Goal: Book appointment/travel/reservation

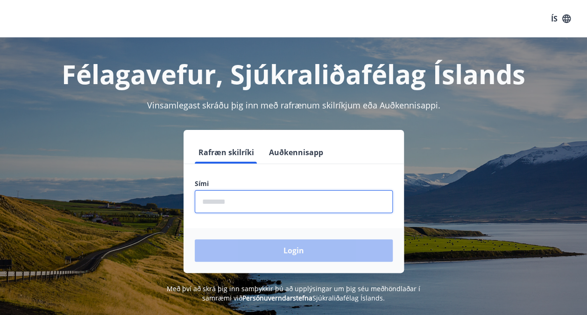
click at [216, 210] on input "phone" at bounding box center [294, 201] width 198 height 23
click at [212, 202] on input "phone" at bounding box center [294, 201] width 198 height 23
type input "*"
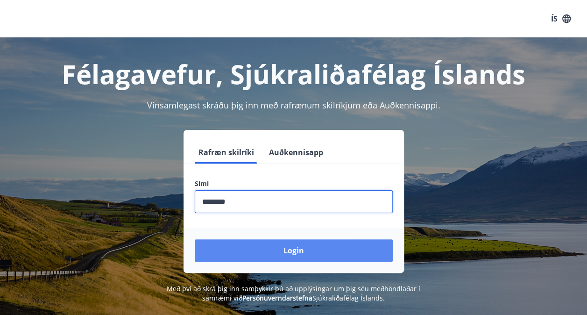
type input "********"
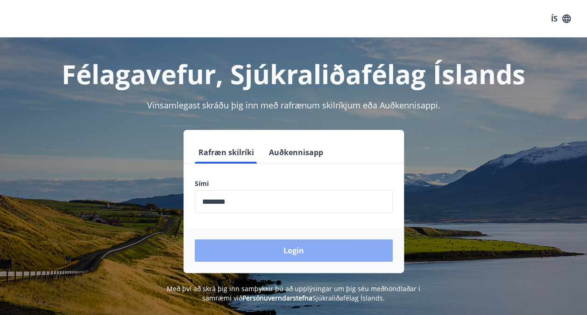
click at [292, 259] on button "Login" at bounding box center [294, 250] width 198 height 22
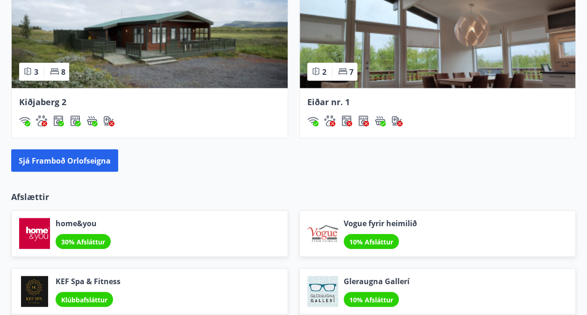
scroll to position [907, 0]
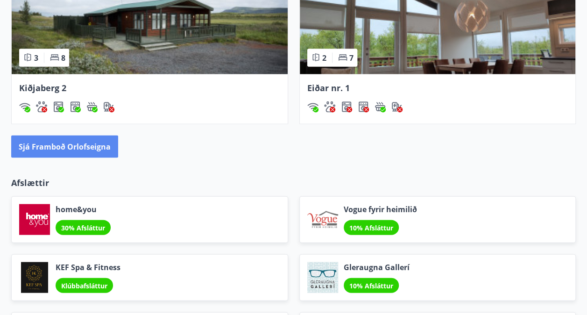
click at [69, 147] on button "Sjá framboð orlofseigna" at bounding box center [64, 146] width 107 height 22
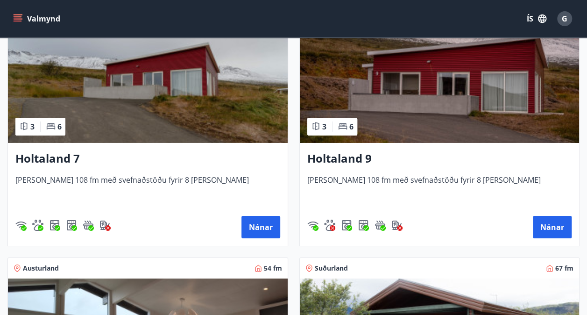
scroll to position [1443, 0]
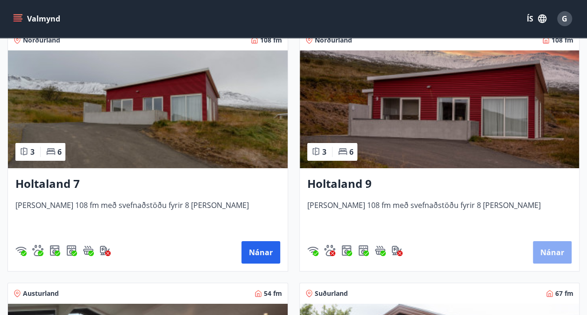
click at [550, 241] on button "Nánar" at bounding box center [552, 252] width 39 height 22
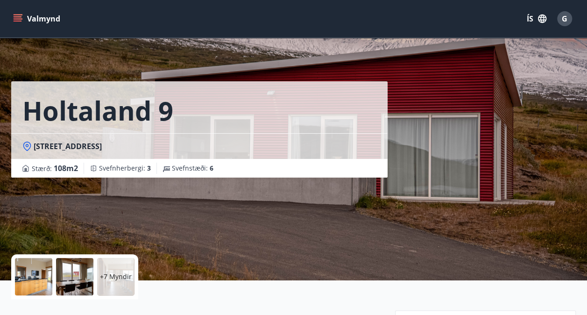
click at [586, 42] on div "Holtaland 9 Holtalandi 9 - 601 Akureyri Stærð : 108 m2 Svefnherbergi : 3 Svefns…" at bounding box center [293, 140] width 587 height 280
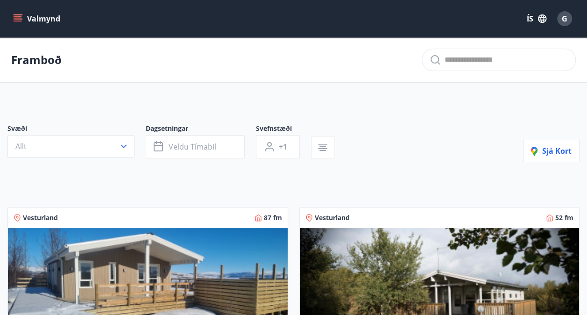
click at [25, 14] on button "Valmynd" at bounding box center [37, 18] width 53 height 17
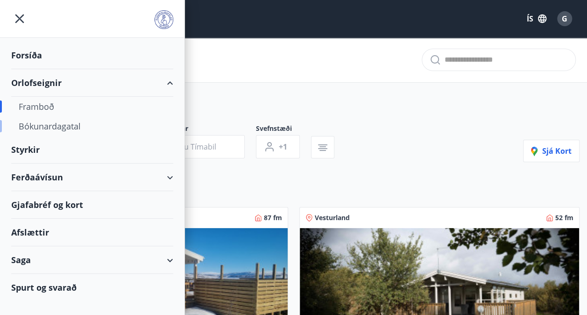
click at [45, 129] on div "Bókunardagatal" at bounding box center [92, 126] width 147 height 20
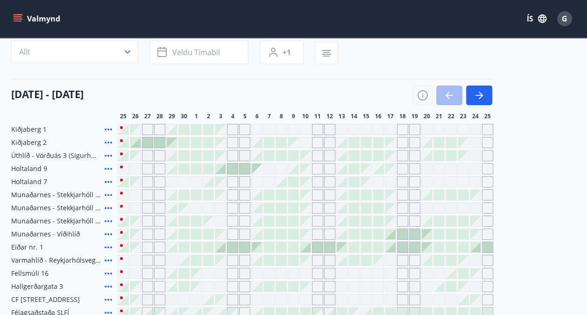
scroll to position [70, 0]
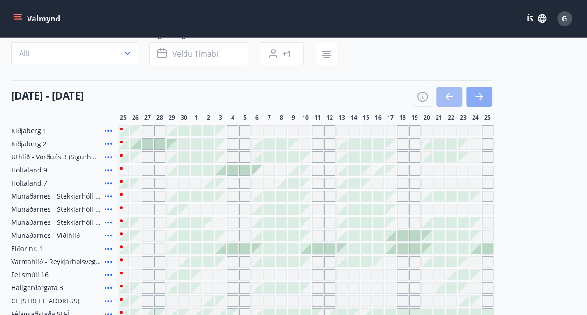
click at [483, 92] on icon "button" at bounding box center [478, 96] width 11 height 11
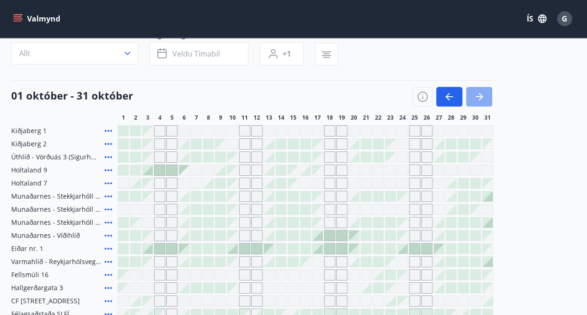
click at [483, 95] on icon "button" at bounding box center [478, 96] width 11 height 11
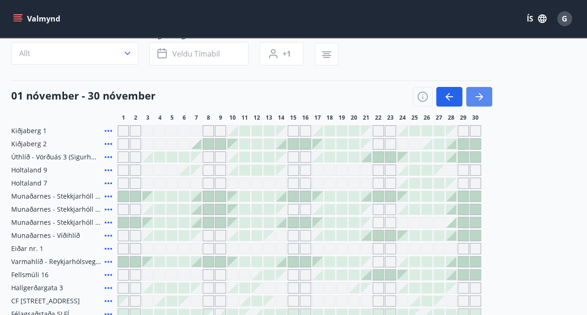
click at [483, 95] on icon "button" at bounding box center [478, 96] width 11 height 11
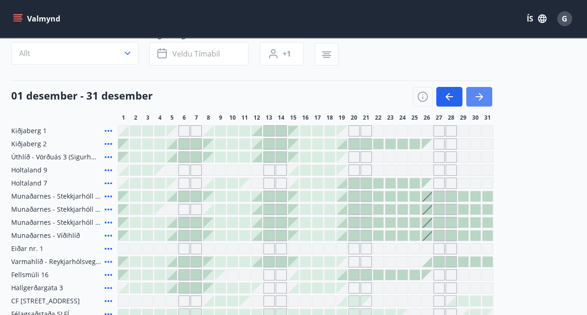
click at [483, 95] on icon "button" at bounding box center [478, 96] width 11 height 11
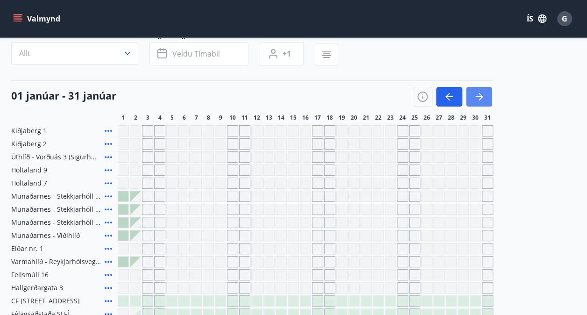
click at [483, 95] on icon "button" at bounding box center [478, 96] width 11 height 11
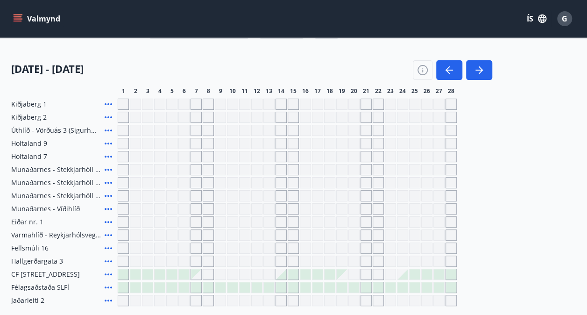
scroll to position [92, 0]
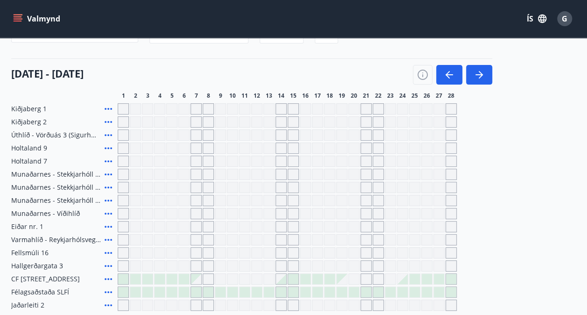
click at [124, 146] on div "Gráir dagar eru ekki bókanlegir" at bounding box center [123, 147] width 11 height 11
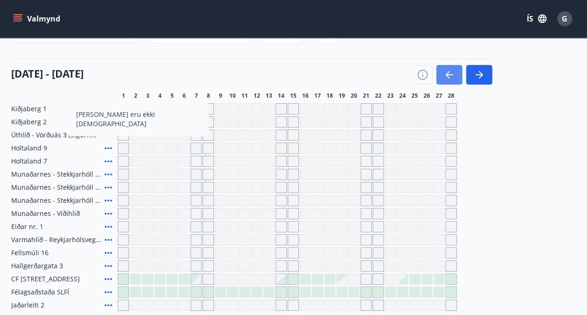
click at [443, 76] on icon "button" at bounding box center [448, 74] width 11 height 11
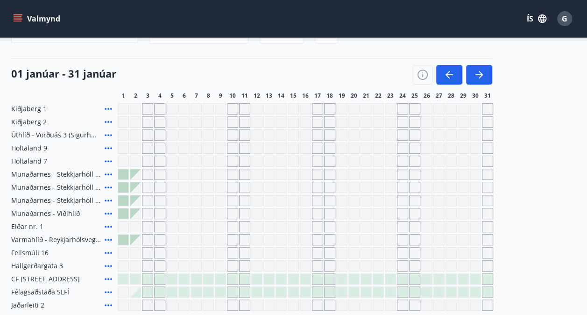
drag, startPoint x: 443, startPoint y: 76, endPoint x: 373, endPoint y: 66, distance: 71.1
click at [373, 66] on div "01 janúar - 31 janúar" at bounding box center [251, 71] width 481 height 26
click at [446, 74] on icon "button" at bounding box center [447, 74] width 4 height 7
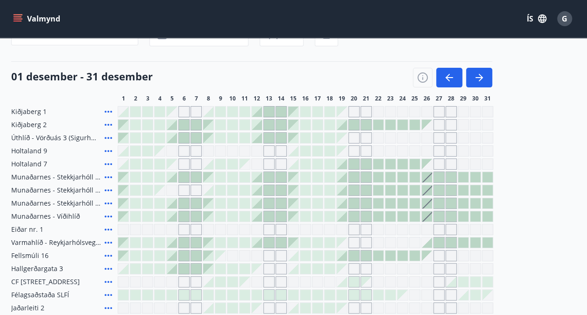
scroll to position [84, 0]
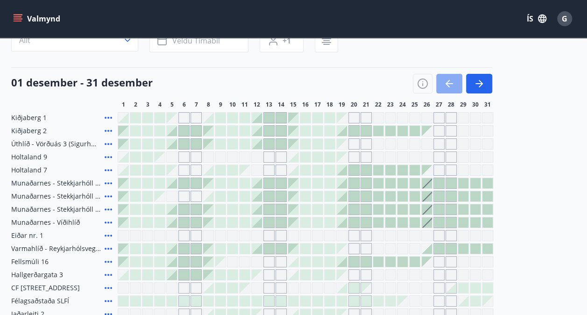
click at [449, 82] on icon "button" at bounding box center [448, 83] width 11 height 11
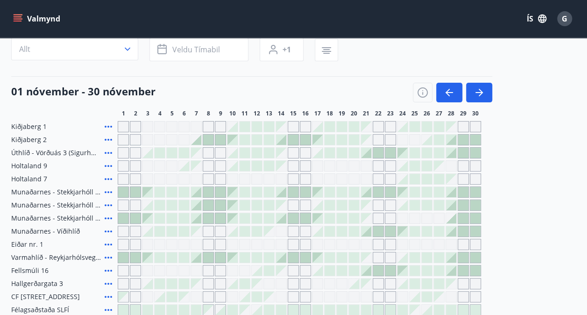
scroll to position [68, 0]
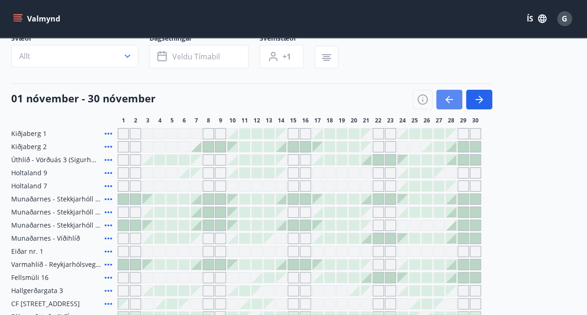
click at [446, 101] on icon "button" at bounding box center [448, 99] width 11 height 11
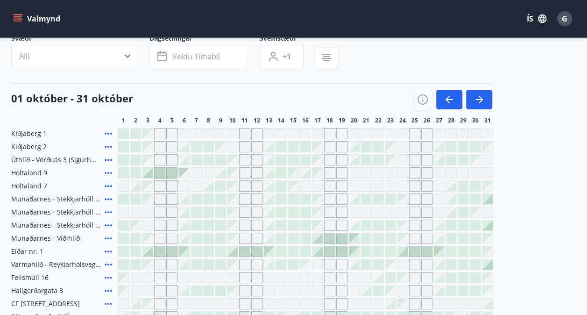
click at [160, 169] on div at bounding box center [160, 173] width 10 height 10
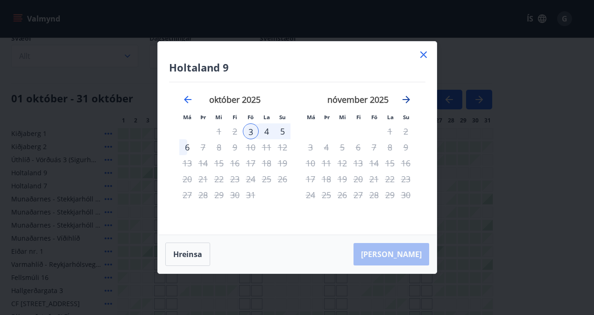
click at [408, 100] on icon "Move forward to switch to the next month." at bounding box center [405, 99] width 7 height 7
drag, startPoint x: 408, startPoint y: 100, endPoint x: 402, endPoint y: 98, distance: 6.8
click at [402, 98] on icon "Move forward to switch to the next month." at bounding box center [406, 99] width 11 height 11
click at [423, 51] on icon at bounding box center [423, 54] width 11 height 11
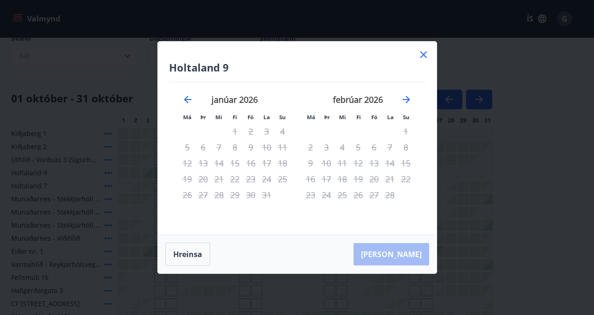
click at [423, 51] on div "Svæði Allt Dagsetningar Veldu tímabil Svefnstæði +1" at bounding box center [293, 53] width 564 height 38
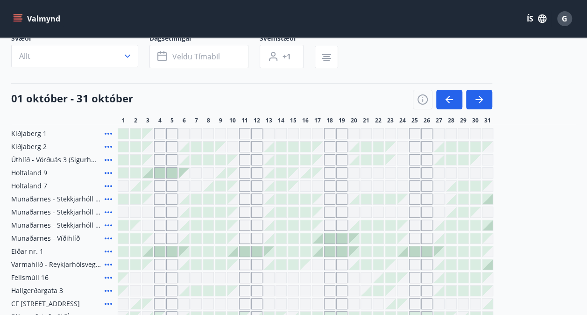
drag, startPoint x: 162, startPoint y: 187, endPoint x: 360, endPoint y: 51, distance: 241.1
click at [360, 51] on div "Svæði Allt Dagsetningar Veldu tímabil Svefnstæði +1" at bounding box center [293, 53] width 564 height 38
click at [172, 189] on div "Gráir dagar eru ekki bókanlegir" at bounding box center [171, 185] width 11 height 11
click at [195, 187] on div "Gráir dagar eru ekki bókanlegir" at bounding box center [195, 185] width 11 height 11
click at [218, 186] on div at bounding box center [220, 186] width 10 height 10
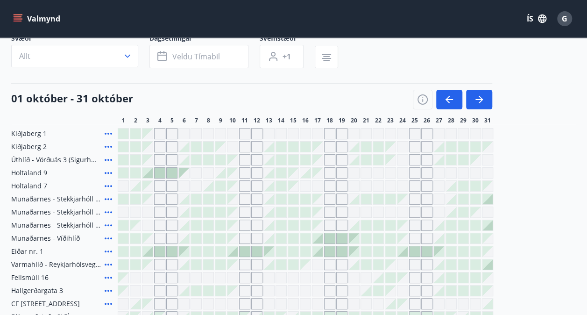
click at [218, 186] on div at bounding box center [220, 186] width 10 height 10
click at [468, 184] on div at bounding box center [463, 186] width 10 height 10
click at [280, 182] on div at bounding box center [281, 186] width 10 height 10
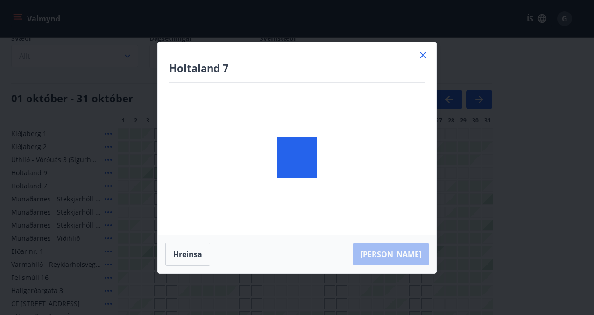
click at [134, 171] on div "Holtaland 7 Hreinsa Taka Frá" at bounding box center [297, 157] width 594 height 315
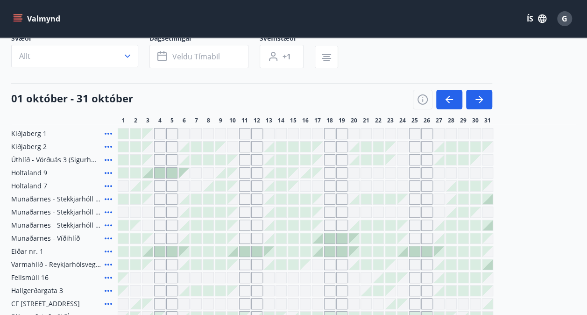
click at [126, 185] on div "Gráir dagar eru ekki bókanlegir" at bounding box center [123, 185] width 11 height 11
click at [139, 185] on div at bounding box center [135, 186] width 10 height 10
click at [150, 186] on div "Gráir dagar eru ekki bókanlegir" at bounding box center [147, 186] width 10 height 10
click at [160, 185] on div "Gráir dagar eru ekki bókanlegir" at bounding box center [159, 185] width 11 height 11
click at [172, 184] on div "Gráir dagar eru ekki bókanlegir" at bounding box center [171, 185] width 11 height 11
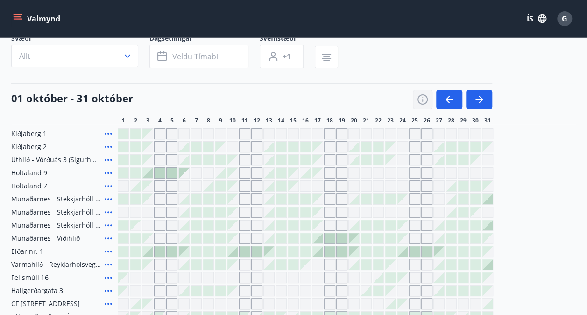
click at [172, 184] on div "Gráir dagar eru ekki bókanlegir" at bounding box center [171, 185] width 11 height 11
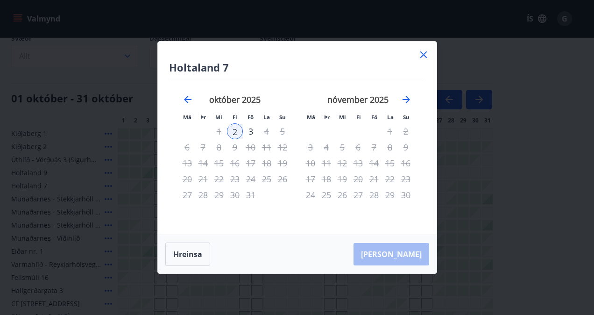
drag, startPoint x: 422, startPoint y: 95, endPoint x: 342, endPoint y: 67, distance: 85.0
click at [342, 67] on h4 "Holtaland 7" at bounding box center [297, 67] width 256 height 14
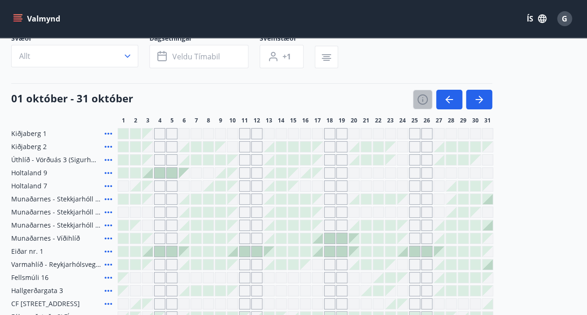
click at [423, 99] on icon "button" at bounding box center [422, 100] width 1 height 3
click at [422, 98] on icon "button" at bounding box center [422, 99] width 11 height 11
click at [422, 98] on div "Skýringar á dagsetningum Upptekið Dagleiga Fast tímabil Opnar umsóknir Umsókn í…" at bounding box center [293, 157] width 587 height 315
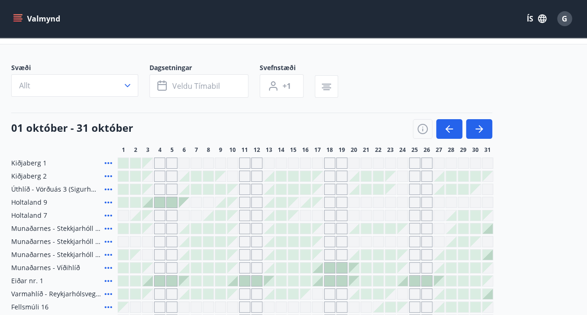
scroll to position [41, 0]
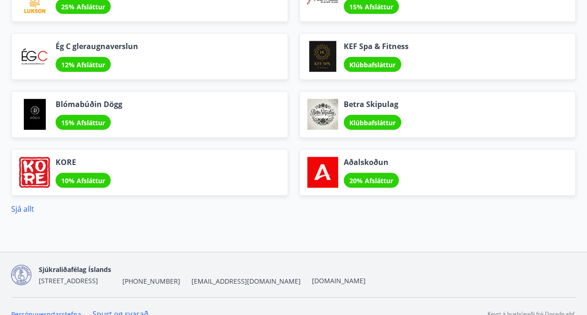
scroll to position [1140, 0]
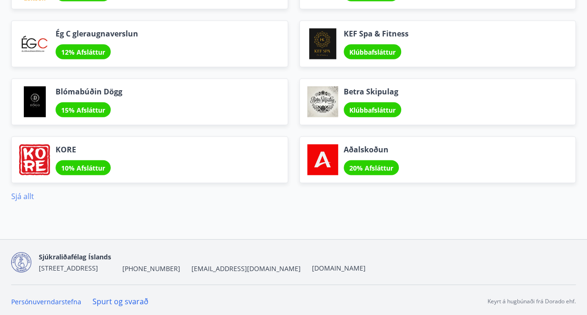
click at [23, 196] on link "Sjá allt" at bounding box center [22, 196] width 23 height 10
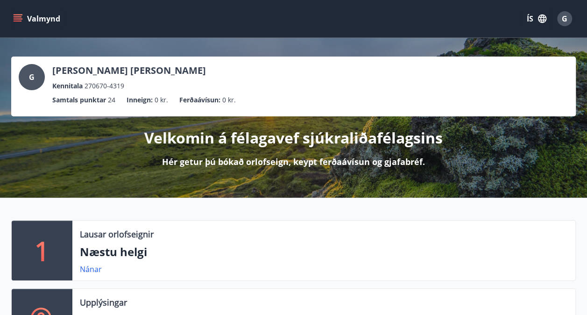
click at [23, 17] on button "Valmynd" at bounding box center [37, 18] width 53 height 17
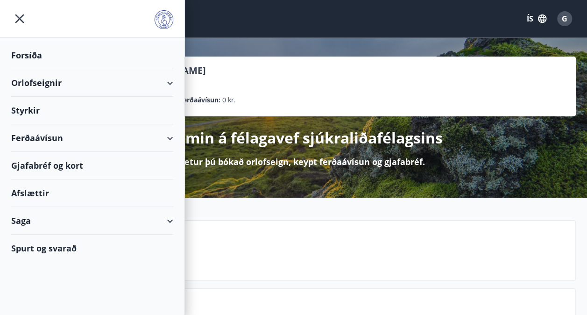
click at [32, 80] on div "Orlofseignir" at bounding box center [92, 83] width 162 height 28
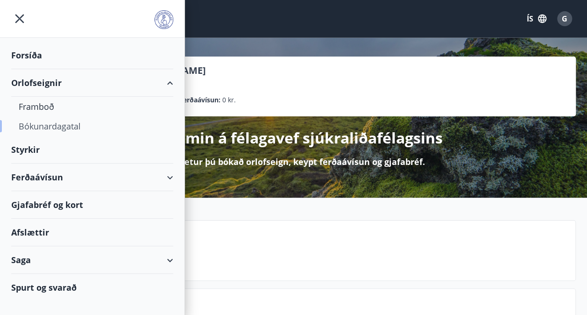
click at [31, 123] on div "Bókunardagatal" at bounding box center [92, 126] width 147 height 20
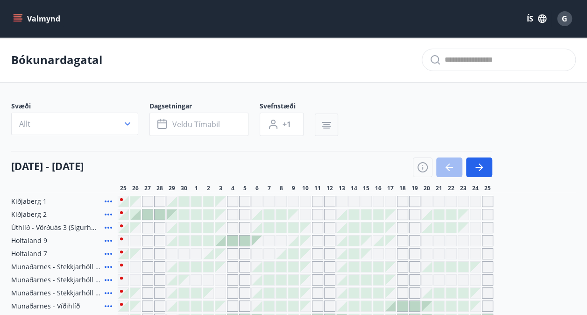
click at [328, 122] on icon "button" at bounding box center [326, 125] width 11 height 11
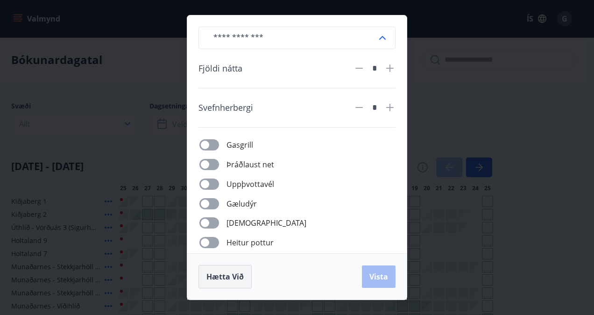
click at [230, 271] on span "Hætta við" at bounding box center [224, 276] width 37 height 10
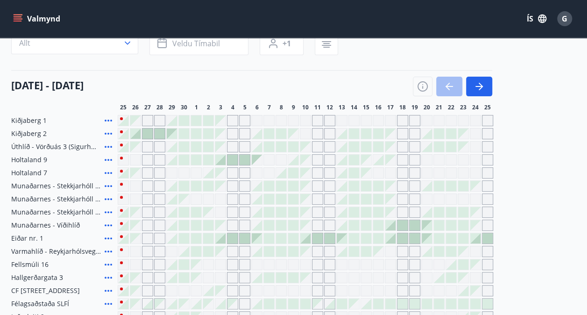
scroll to position [90, 0]
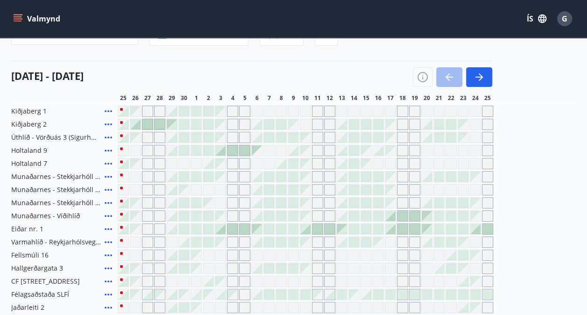
click at [341, 164] on div at bounding box center [342, 163] width 10 height 10
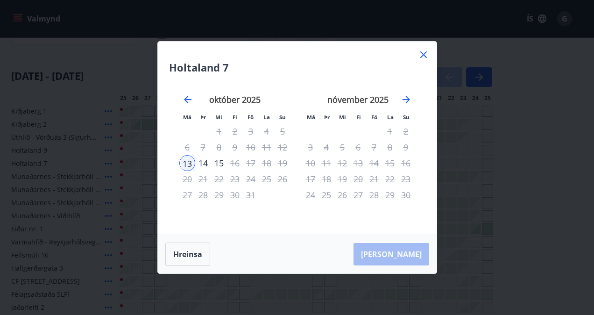
click at [423, 54] on icon at bounding box center [423, 54] width 11 height 11
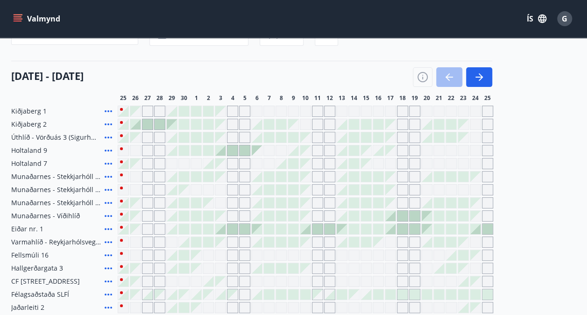
click at [423, 54] on div "Svæði Allt Dagsetningar Veldu tímabil Svefnstæði +1 25 september - 25 október 2…" at bounding box center [293, 162] width 564 height 302
click at [244, 148] on div at bounding box center [244, 150] width 10 height 10
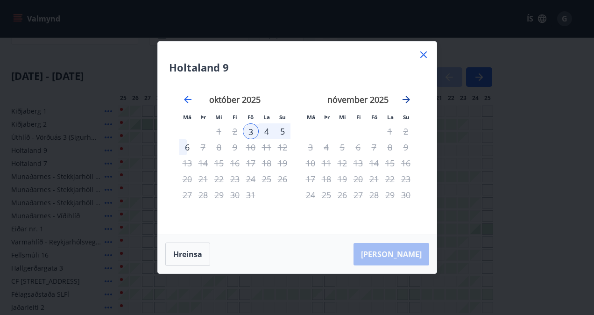
click at [406, 99] on icon "Move forward to switch to the next month." at bounding box center [405, 99] width 7 height 7
click at [403, 100] on icon "Move forward to switch to the next month." at bounding box center [405, 99] width 7 height 7
drag, startPoint x: 403, startPoint y: 100, endPoint x: 399, endPoint y: 83, distance: 17.3
click at [399, 83] on div "janúar 2026" at bounding box center [358, 102] width 111 height 41
click at [405, 101] on icon "Move forward to switch to the next month." at bounding box center [406, 99] width 11 height 11
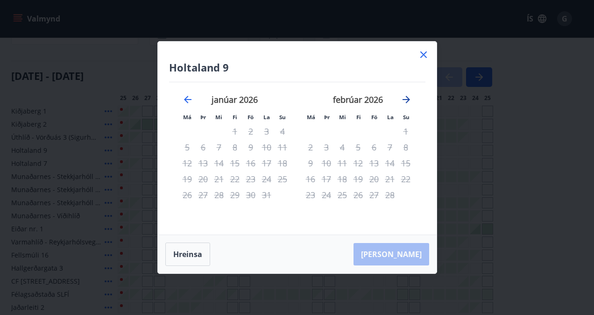
drag, startPoint x: 405, startPoint y: 101, endPoint x: 406, endPoint y: 95, distance: 6.1
click at [406, 95] on icon "Move forward to switch to the next month." at bounding box center [406, 99] width 11 height 11
drag, startPoint x: 407, startPoint y: 98, endPoint x: 401, endPoint y: 100, distance: 5.6
click at [401, 100] on icon "Move forward to switch to the next month." at bounding box center [406, 99] width 11 height 11
drag, startPoint x: 401, startPoint y: 100, endPoint x: 408, endPoint y: 98, distance: 6.8
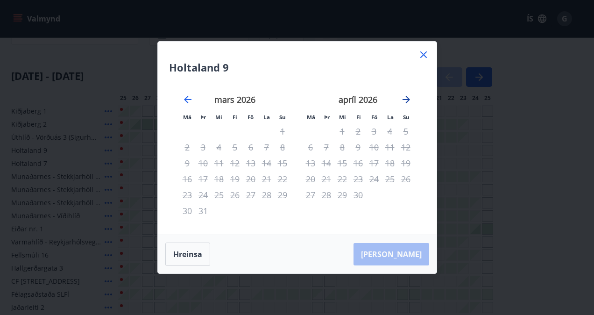
click at [408, 98] on icon "Move forward to switch to the next month." at bounding box center [405, 99] width 7 height 7
drag, startPoint x: 408, startPoint y: 98, endPoint x: 402, endPoint y: 99, distance: 5.6
click at [402, 99] on icon "Move forward to switch to the next month." at bounding box center [406, 99] width 11 height 11
click at [404, 97] on icon "Move forward to switch to the next month." at bounding box center [406, 99] width 11 height 11
click at [407, 99] on icon "Move forward to switch to the next month." at bounding box center [406, 99] width 11 height 11
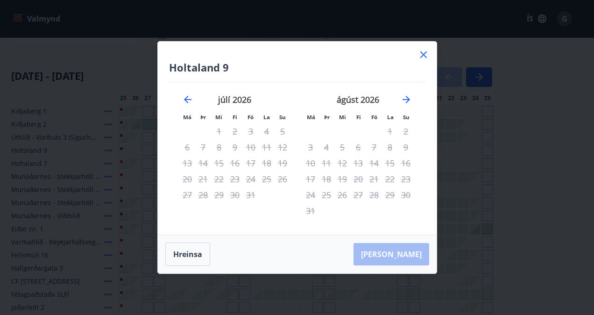
click at [421, 53] on icon at bounding box center [423, 54] width 11 height 11
click at [426, 58] on div "Svæði Allt Dagsetningar Veldu tímabil Svefnstæði +1 25 september - 25 október 2…" at bounding box center [293, 162] width 564 height 302
